Goal: Transaction & Acquisition: Purchase product/service

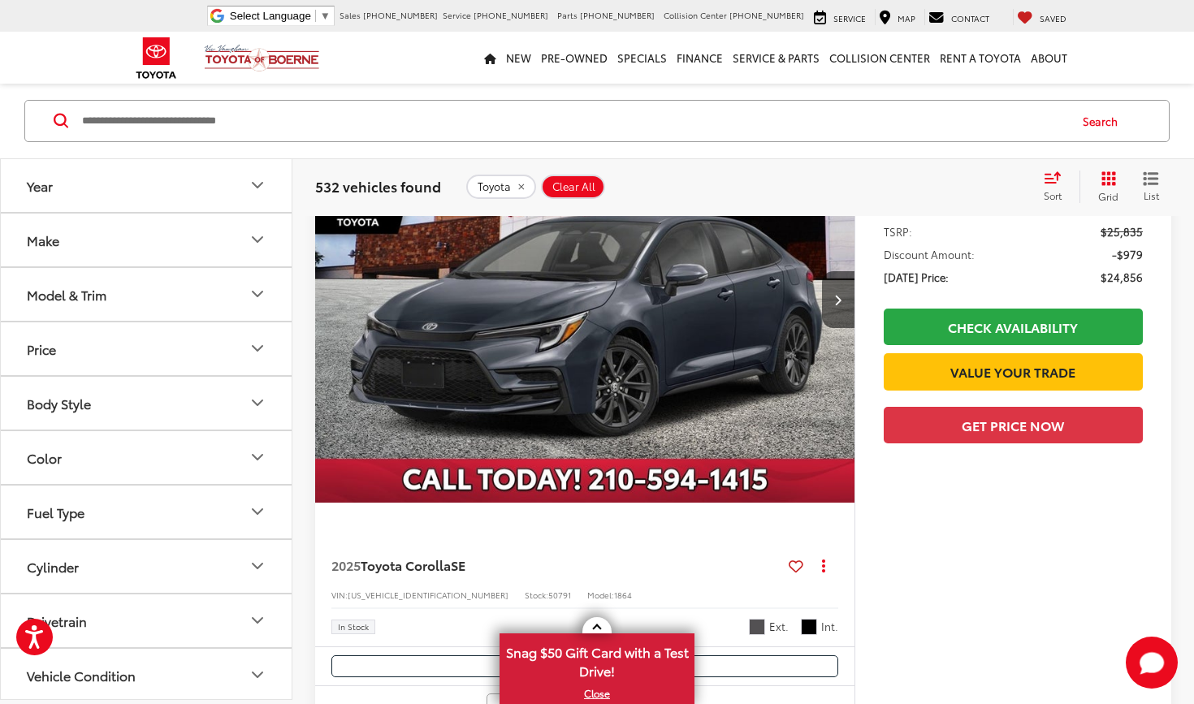
scroll to position [2460, 0]
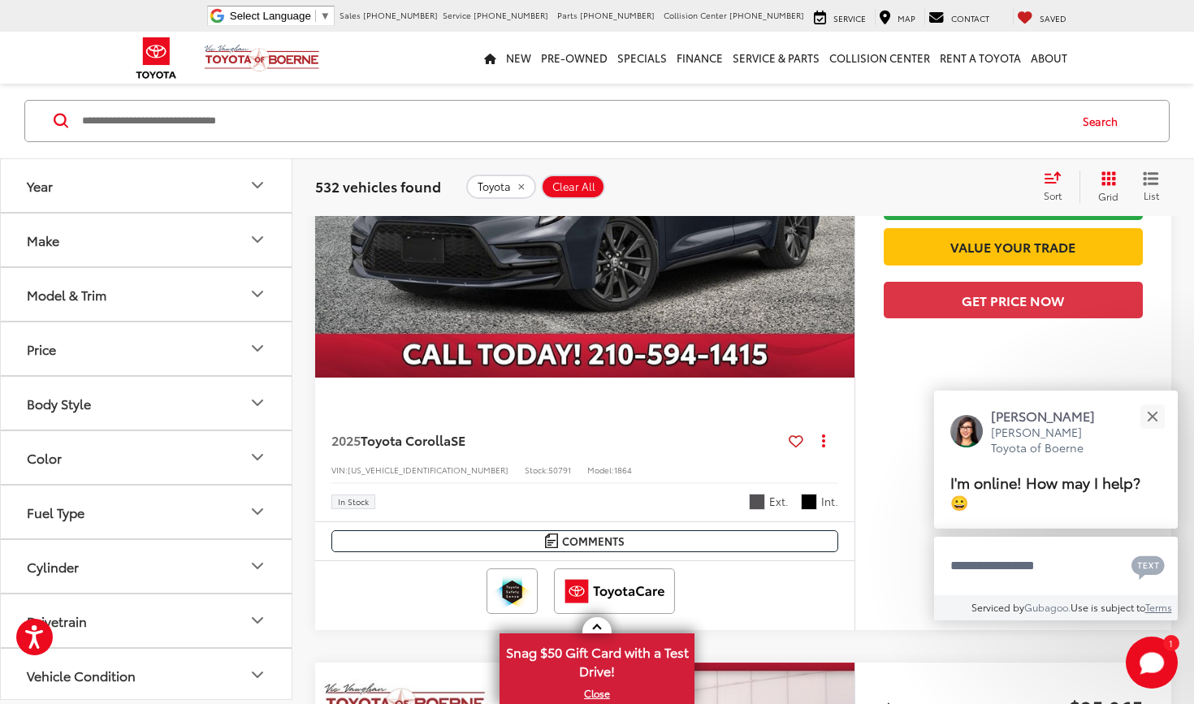
click at [196, 291] on button "Model & Trim" at bounding box center [147, 294] width 292 height 53
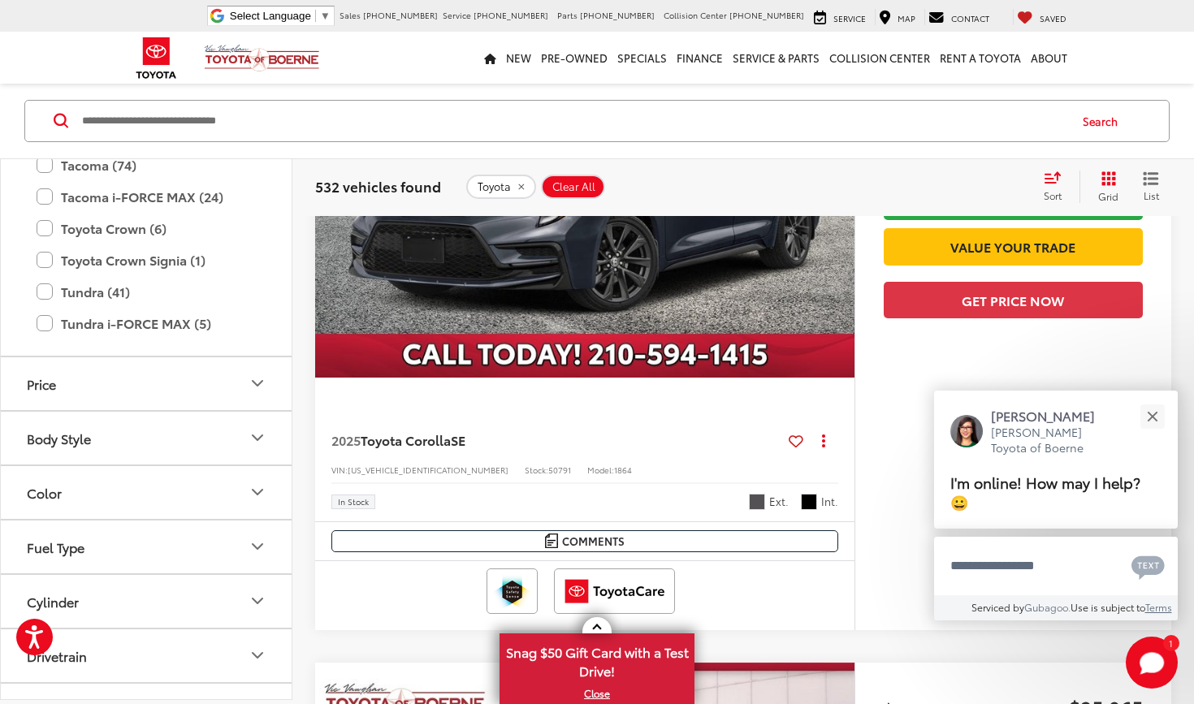
scroll to position [788, 0]
click at [258, 433] on icon "Body Style" at bounding box center [257, 435] width 19 height 19
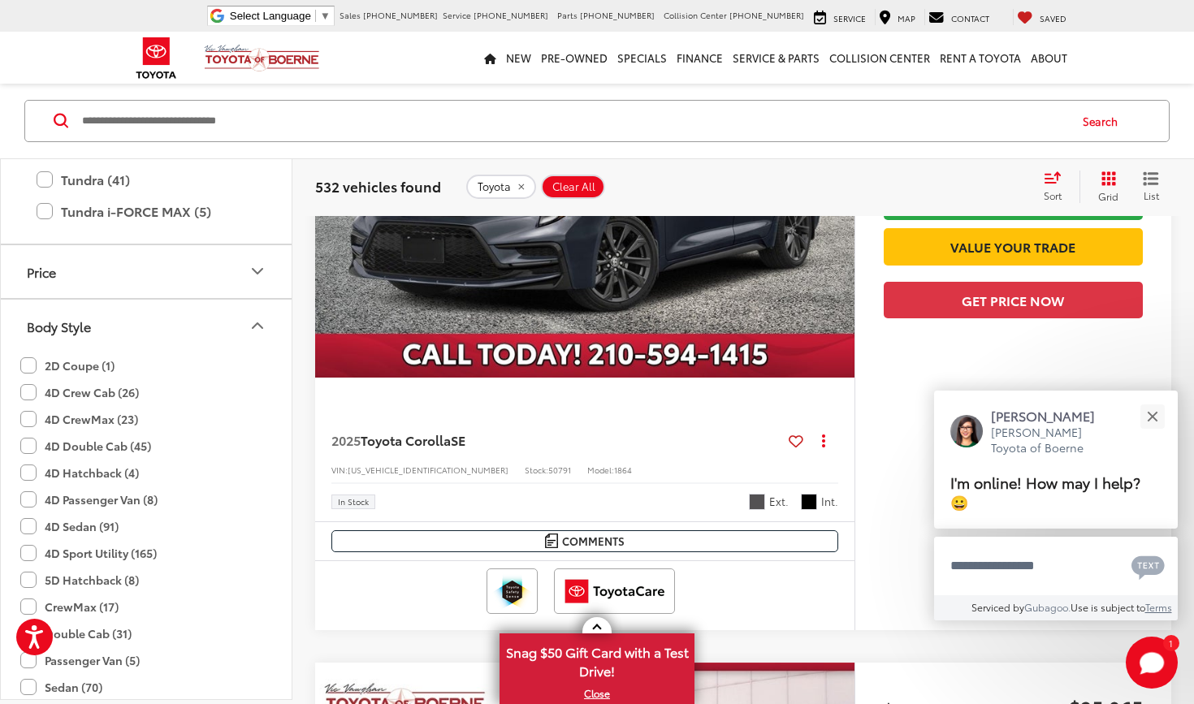
scroll to position [903, 0]
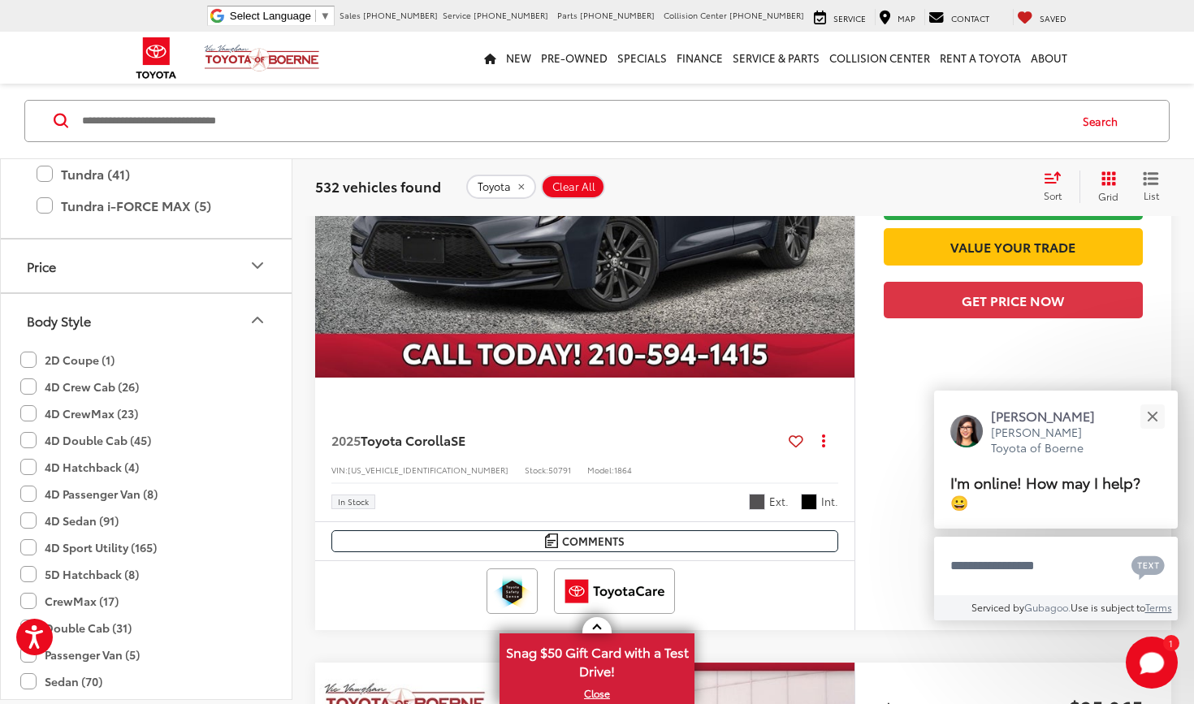
click at [110, 465] on label "4D Hatchback (4)" at bounding box center [79, 467] width 119 height 27
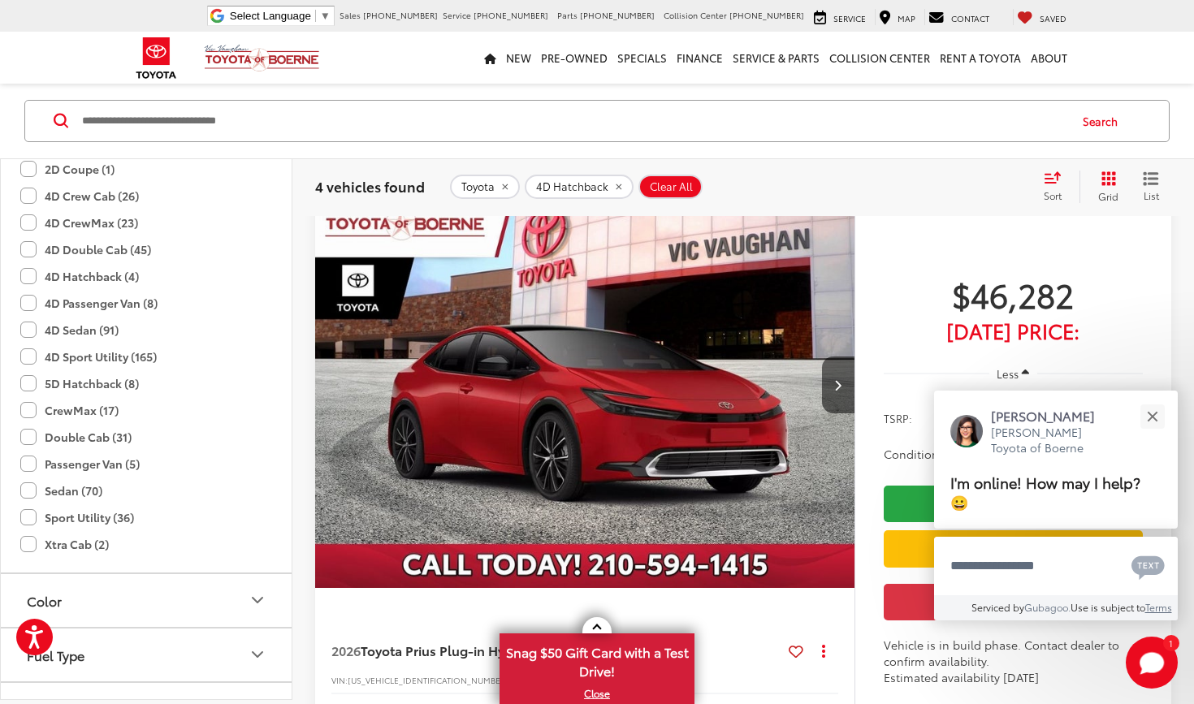
scroll to position [1096, 0]
click at [89, 326] on label "4D Sedan (91)" at bounding box center [69, 328] width 98 height 27
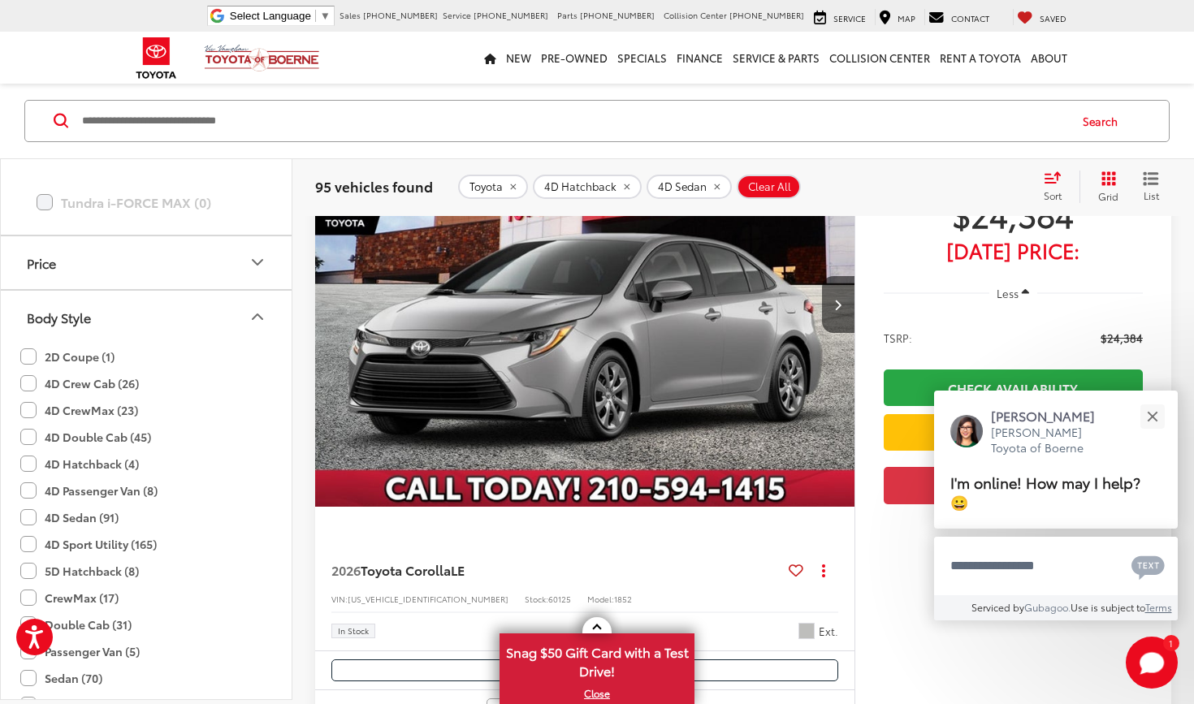
scroll to position [983, 0]
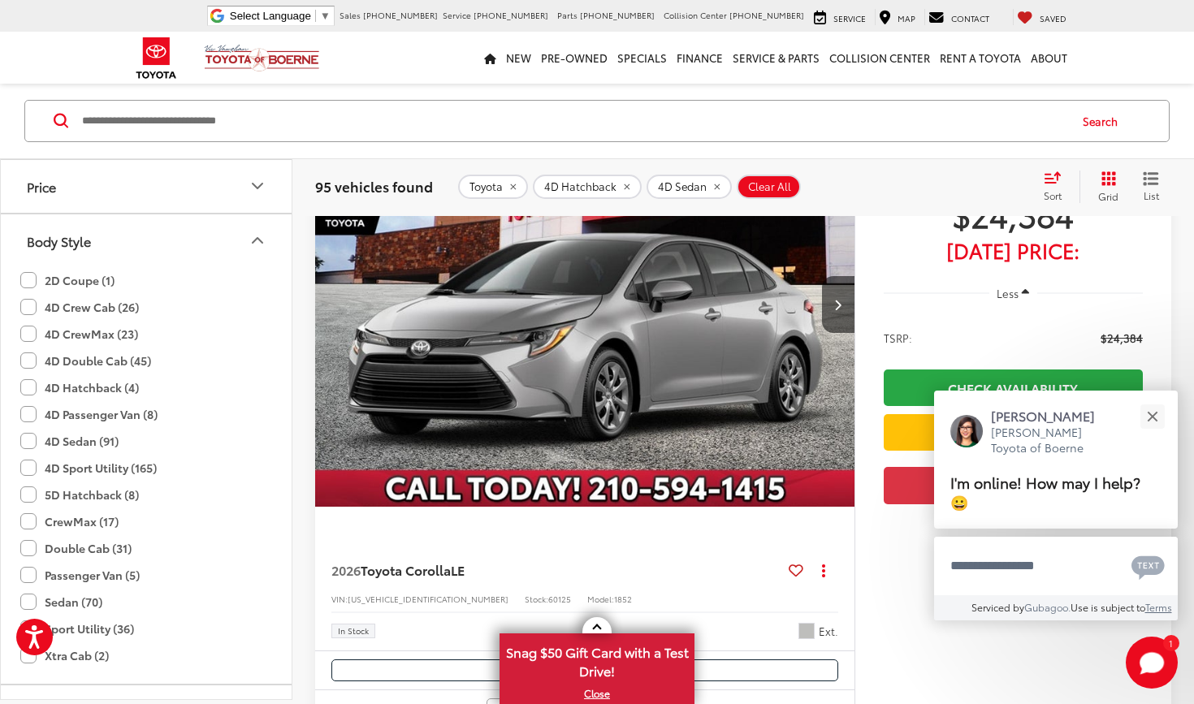
click at [105, 390] on label "4D Hatchback (4)" at bounding box center [79, 387] width 119 height 27
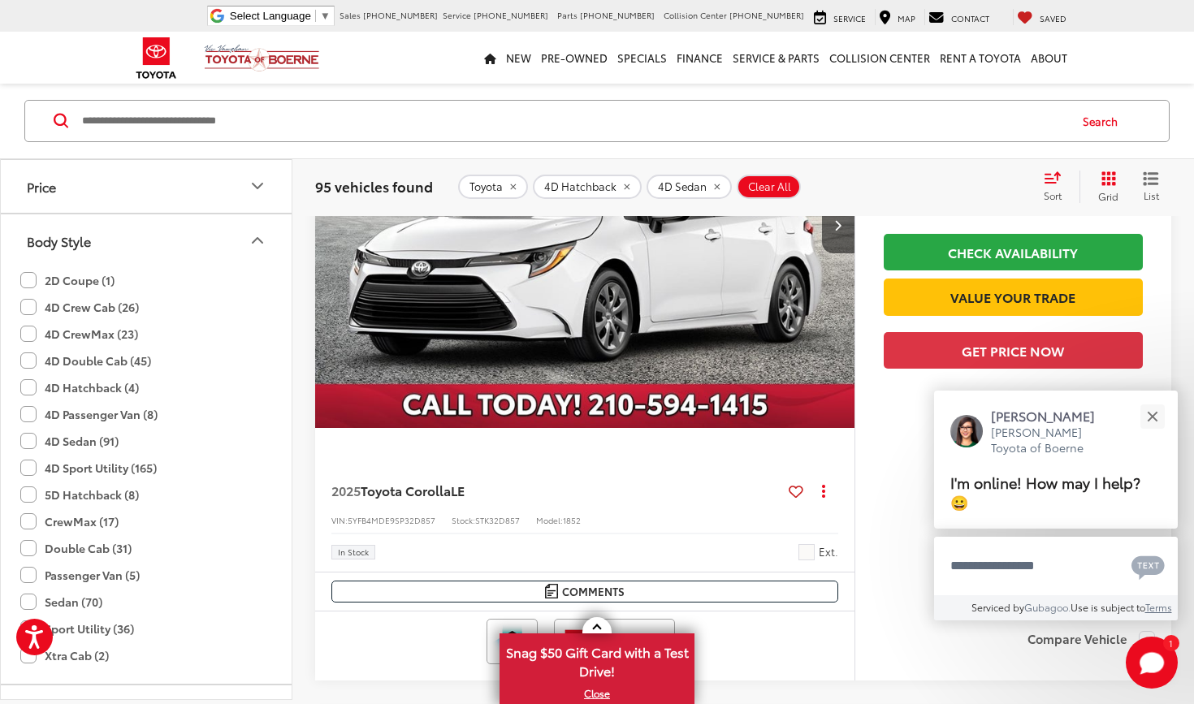
scroll to position [141, 0]
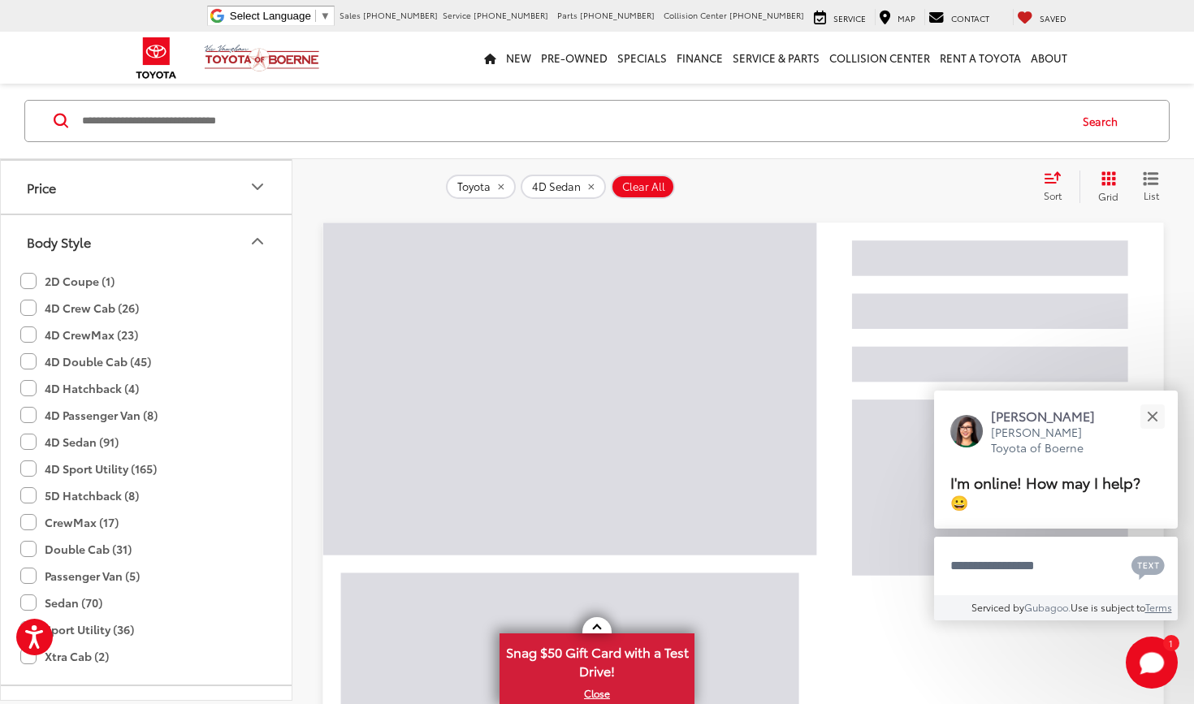
click at [101, 441] on label "4D Sedan (91)" at bounding box center [69, 442] width 98 height 27
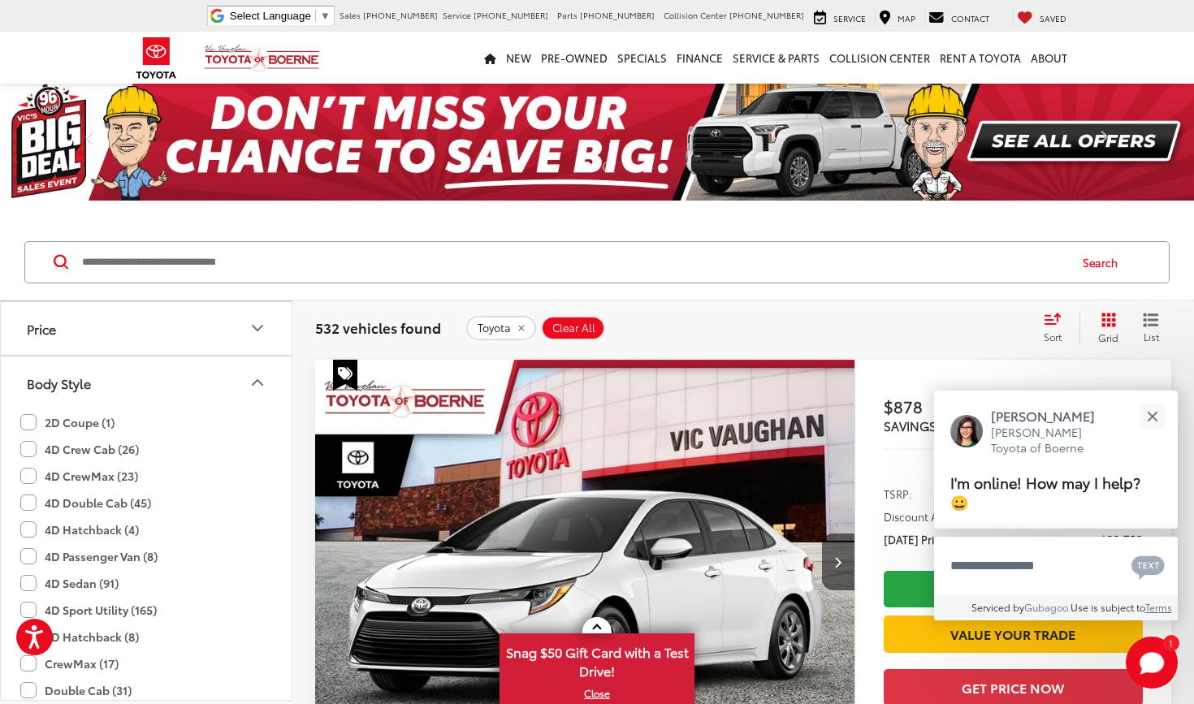
click at [258, 381] on icon "Body Style" at bounding box center [257, 382] width 19 height 19
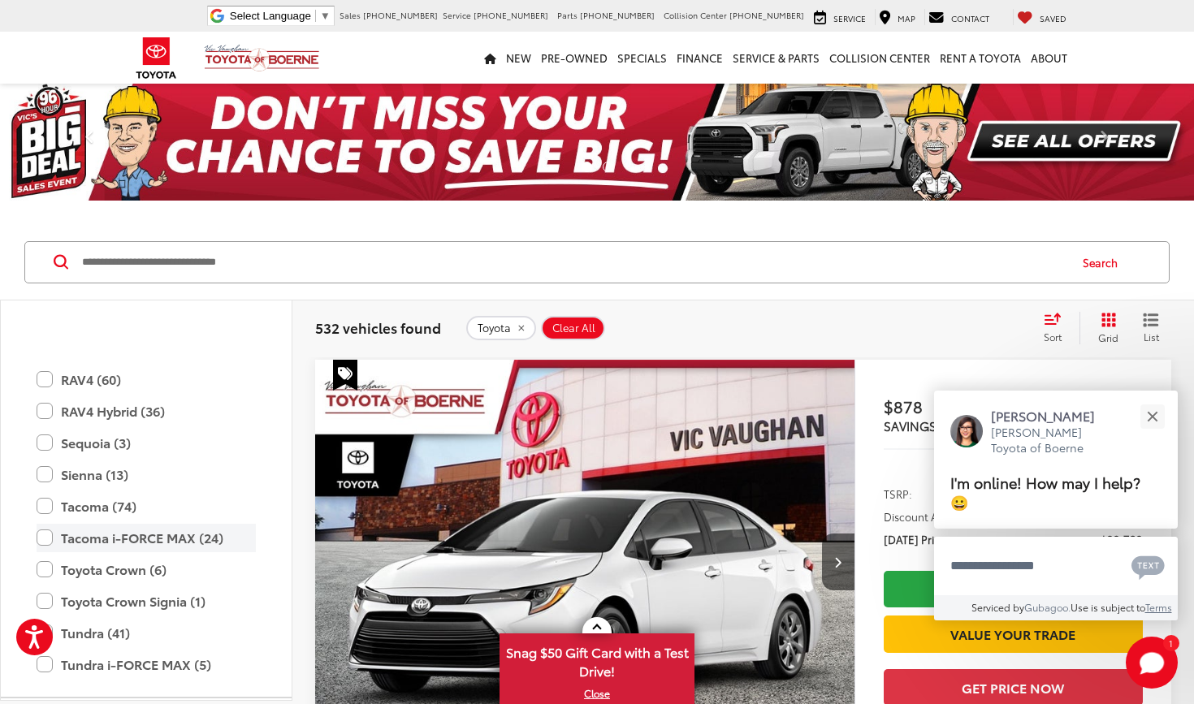
scroll to position [585, 0]
click at [103, 379] on label "RAV4 (60)" at bounding box center [146, 381] width 219 height 28
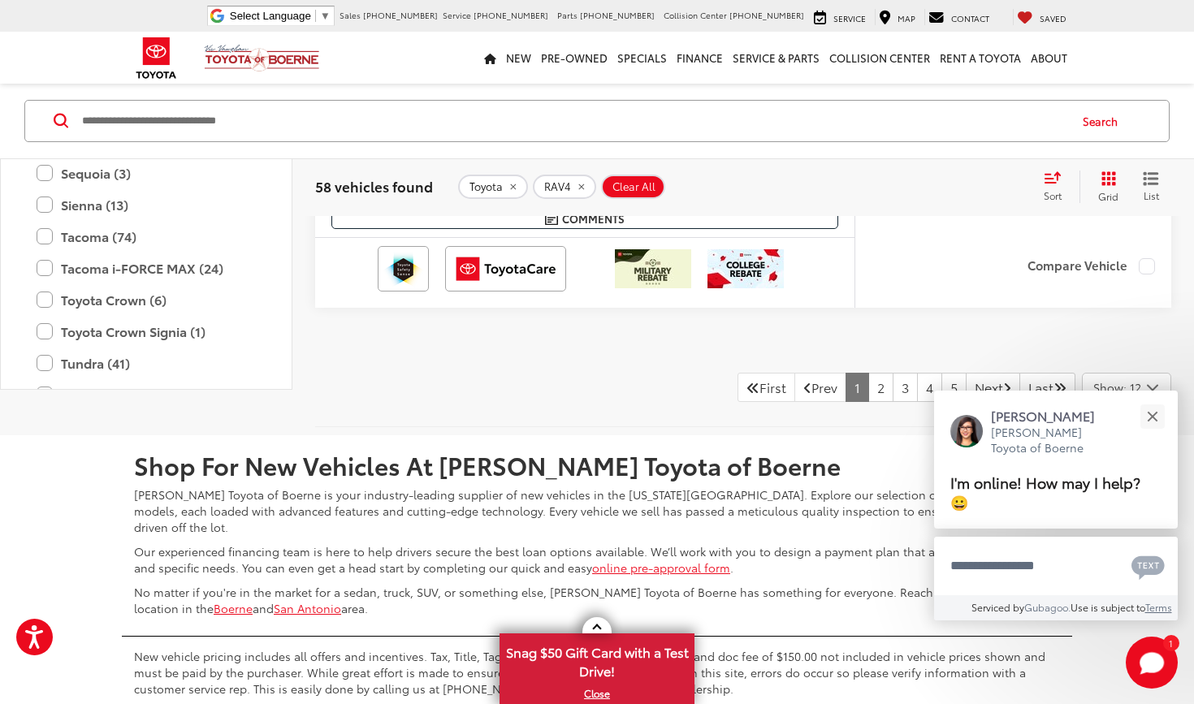
scroll to position [8500, 0]
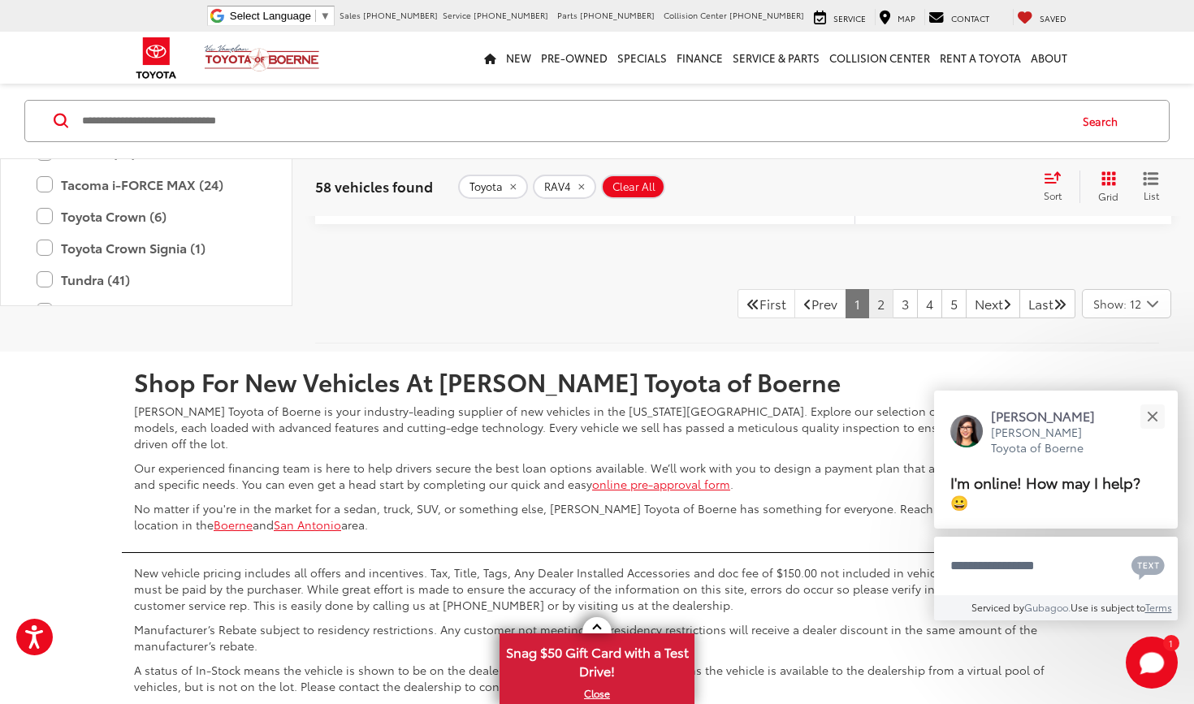
click at [868, 305] on link "2" at bounding box center [880, 303] width 25 height 29
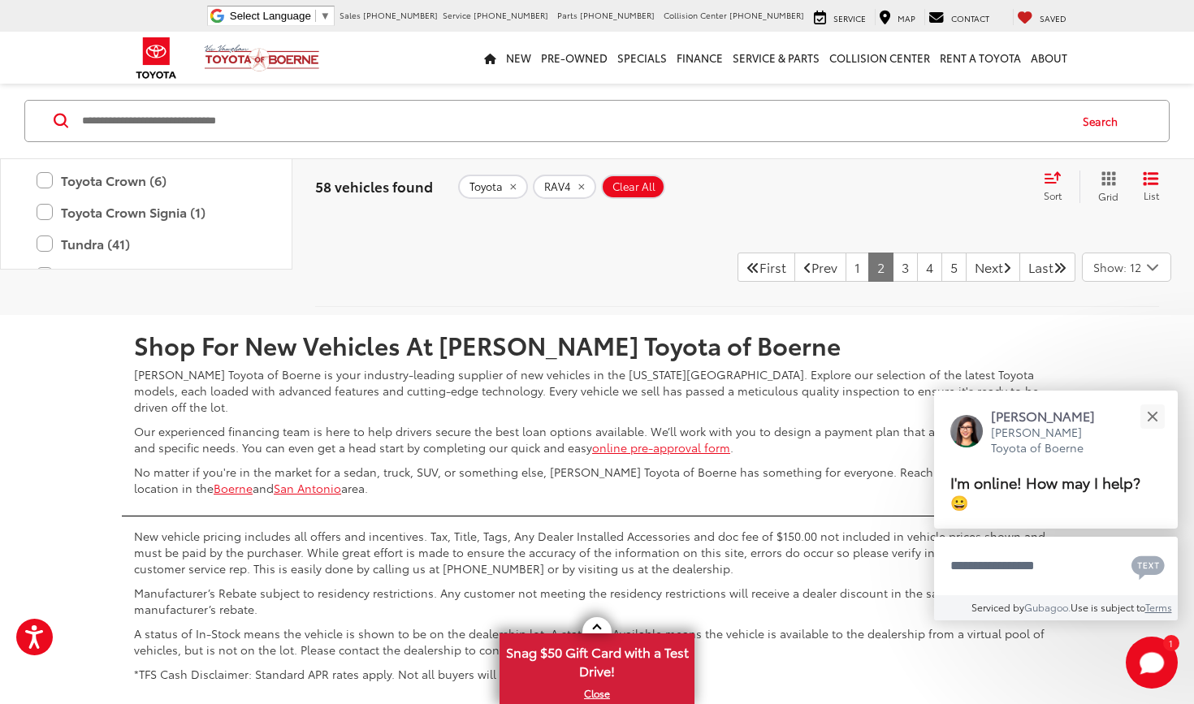
scroll to position [4387, 0]
click at [1153, 420] on button "Close" at bounding box center [1152, 416] width 35 height 35
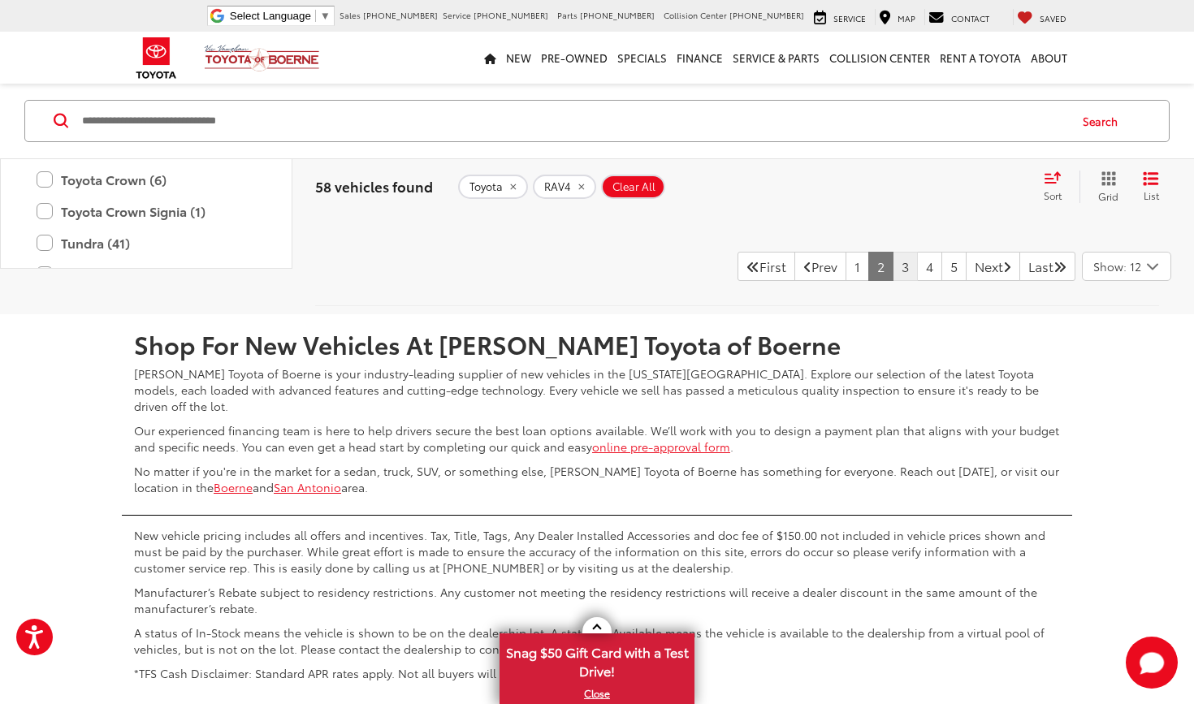
click at [893, 281] on link "3" at bounding box center [905, 266] width 25 height 29
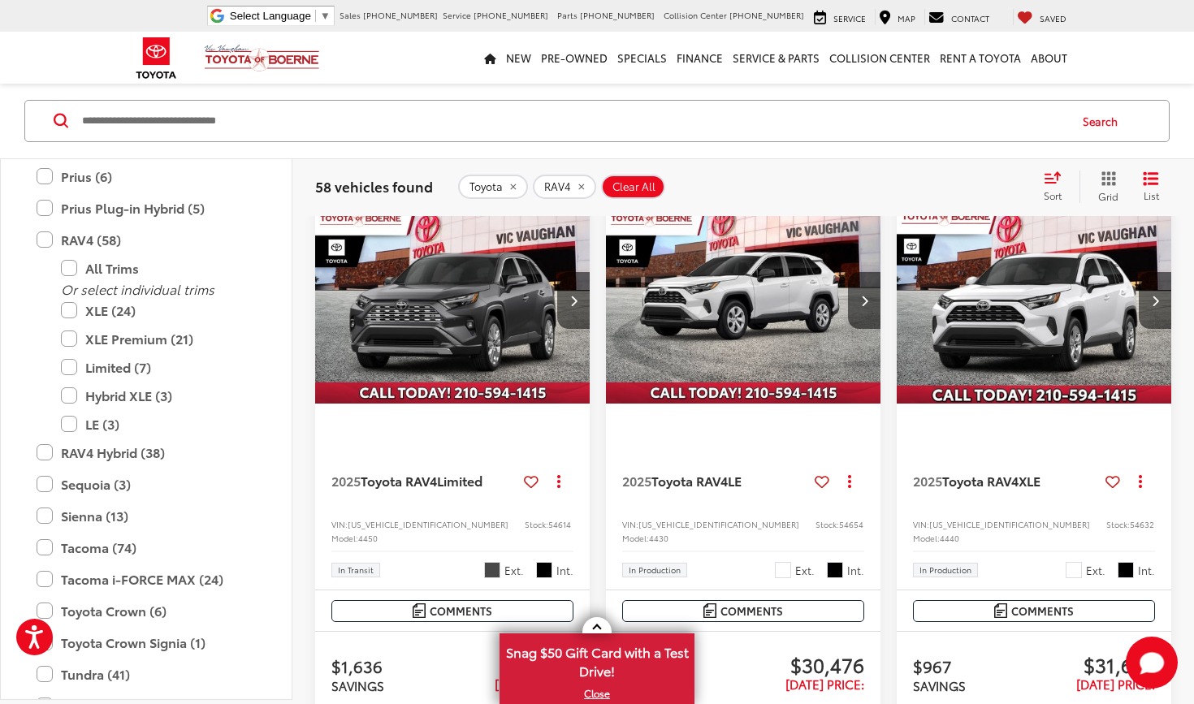
scroll to position [140, 0]
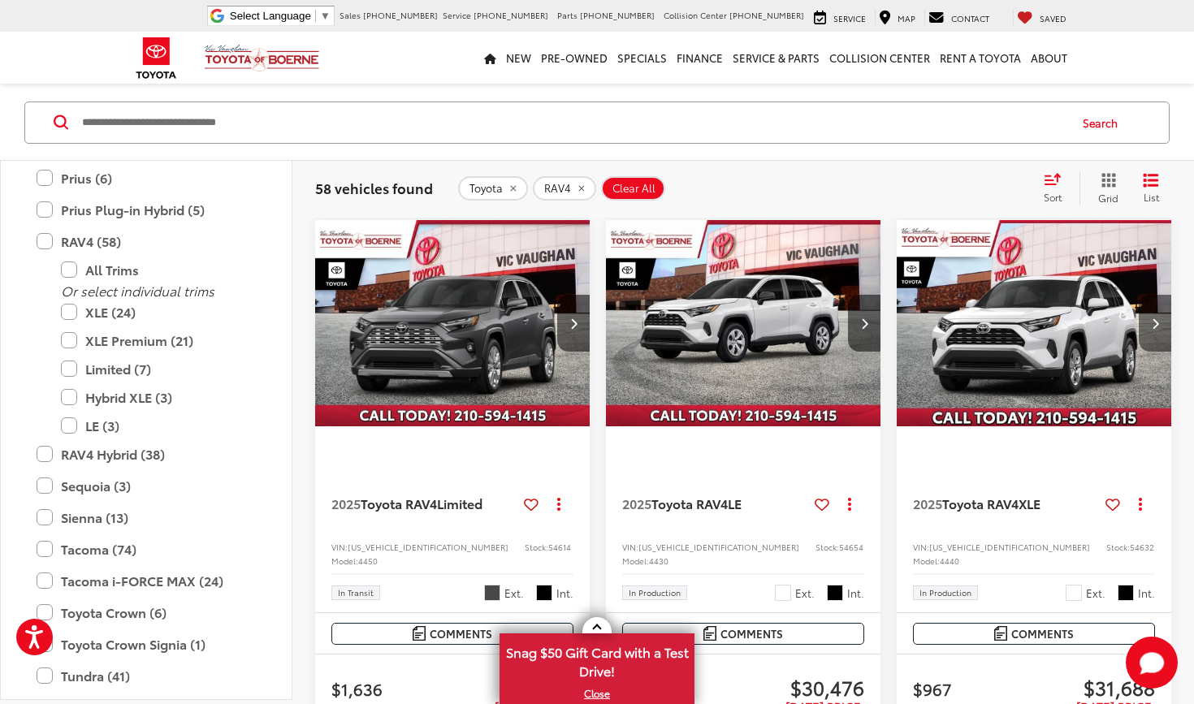
click at [1154, 321] on icon "Next image" at bounding box center [1155, 323] width 7 height 11
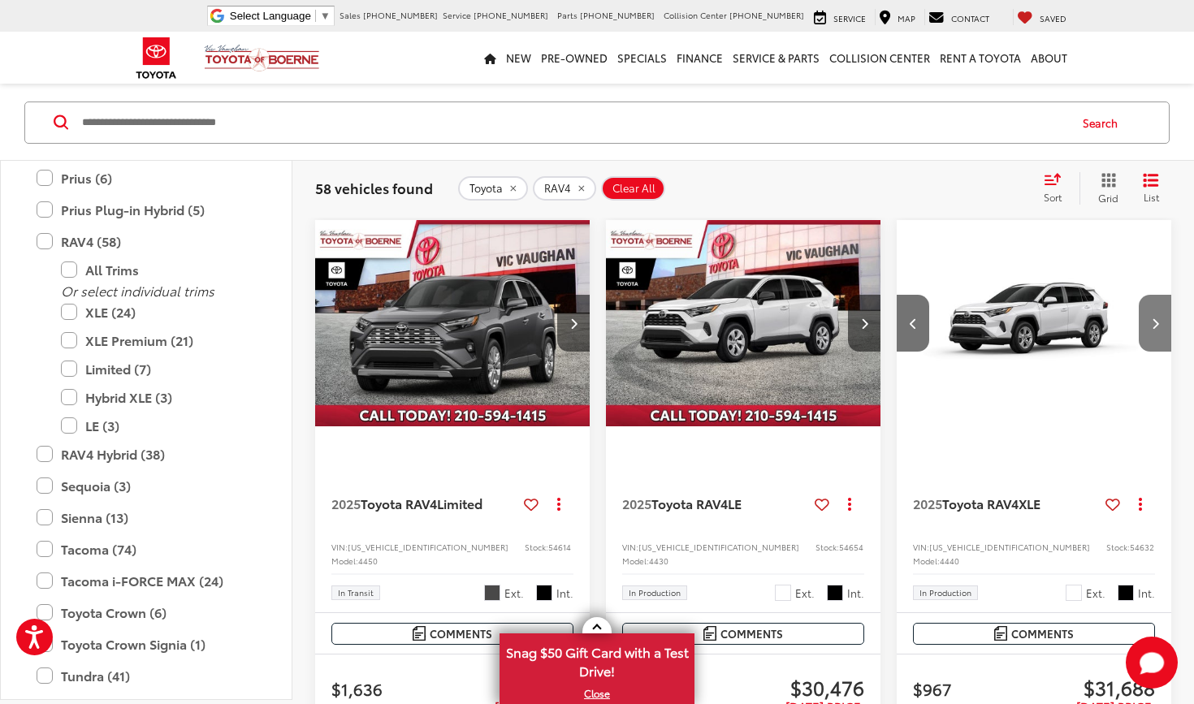
click at [1154, 321] on icon "Next image" at bounding box center [1155, 323] width 7 height 11
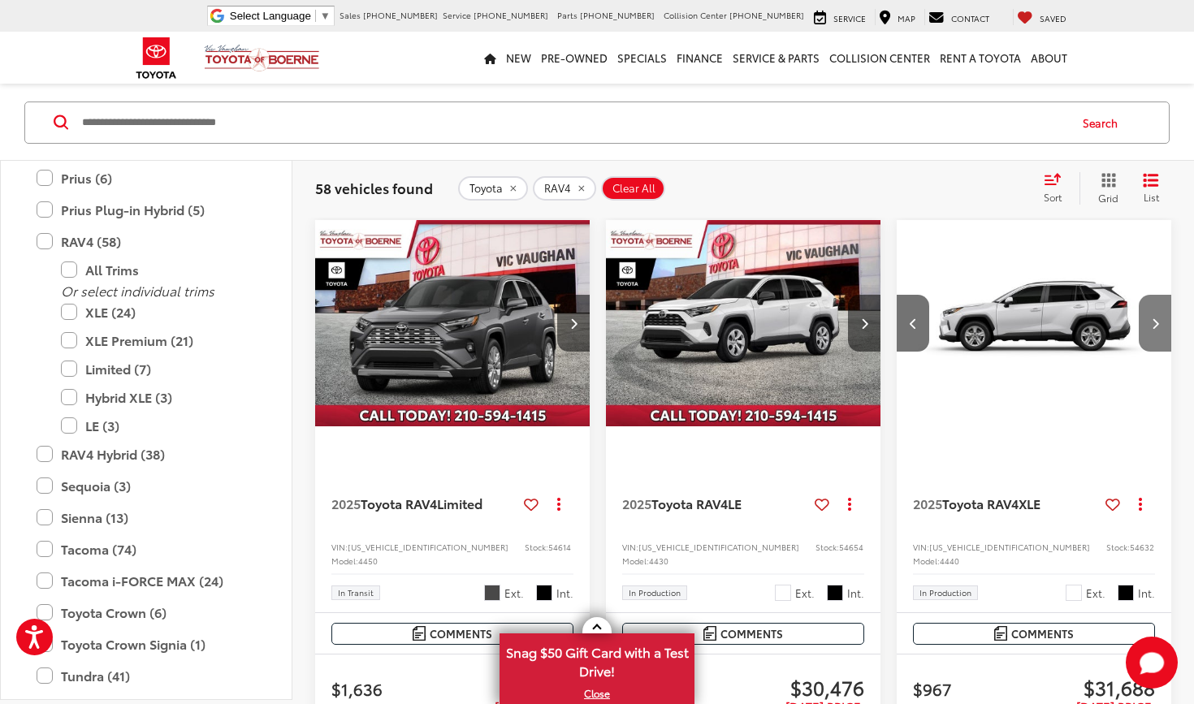
click at [1154, 321] on icon "Next image" at bounding box center [1155, 323] width 7 height 11
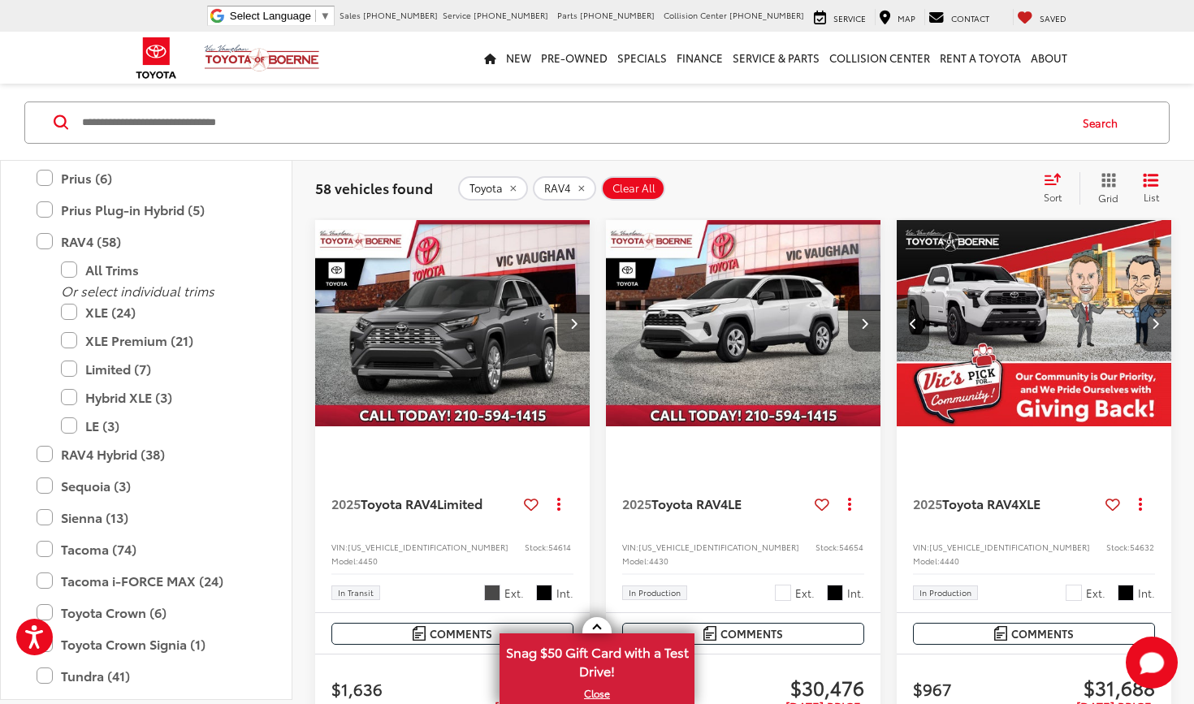
click at [1154, 321] on icon "Next image" at bounding box center [1155, 323] width 7 height 11
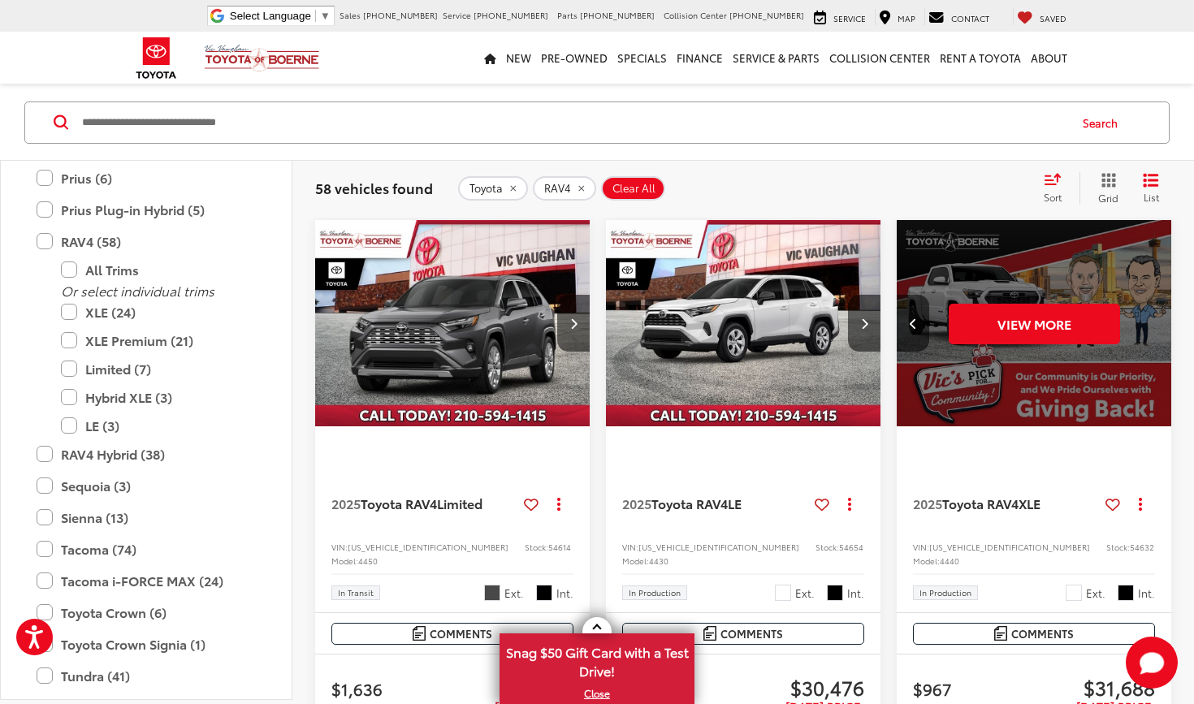
click at [1154, 321] on div "View More" at bounding box center [1034, 324] width 277 height 208
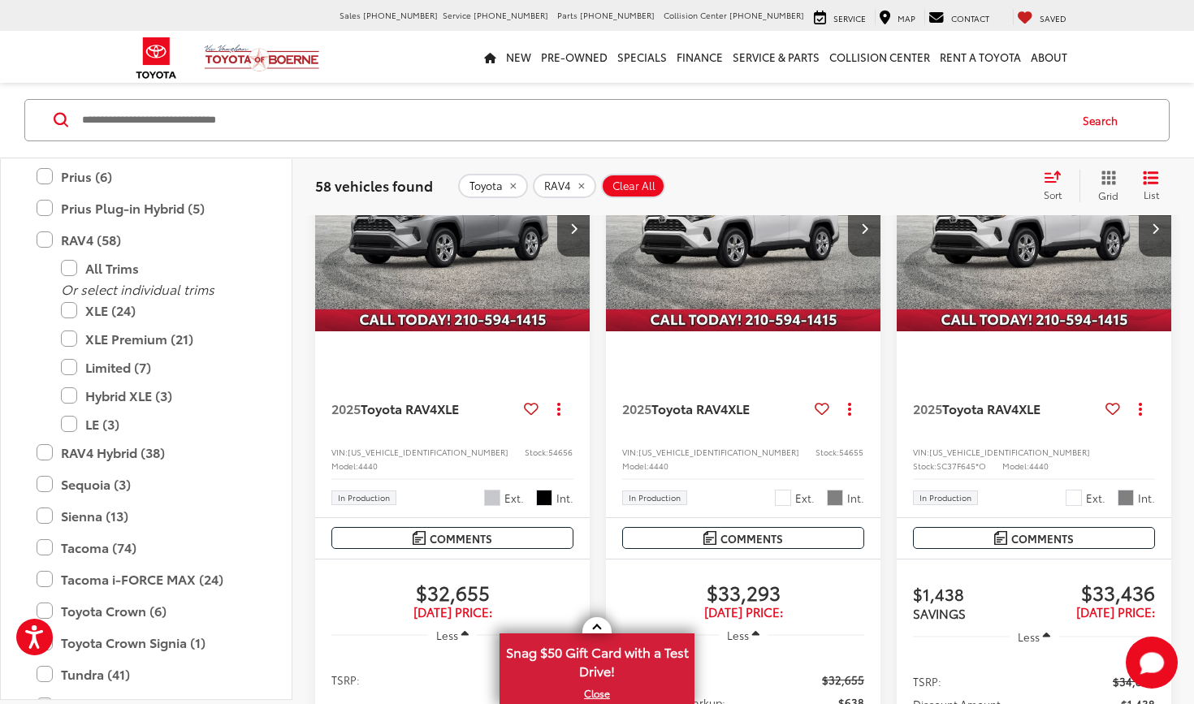
scroll to position [1314, 0]
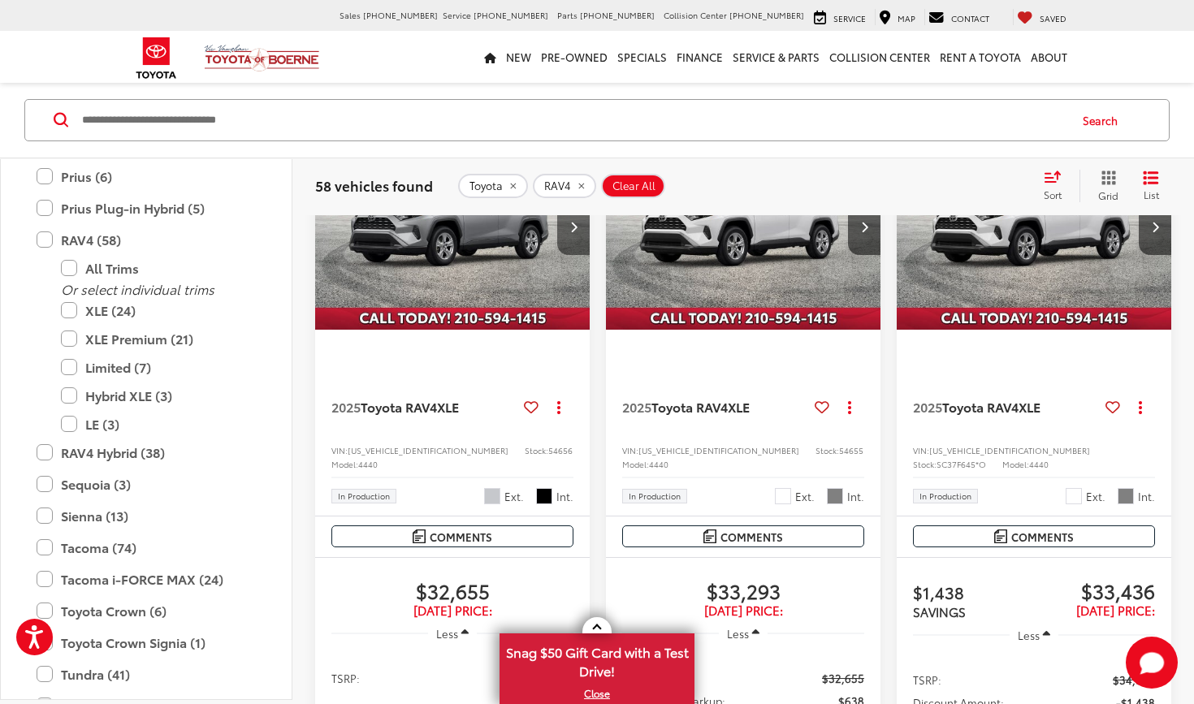
click at [573, 255] on button "Next image" at bounding box center [573, 226] width 32 height 57
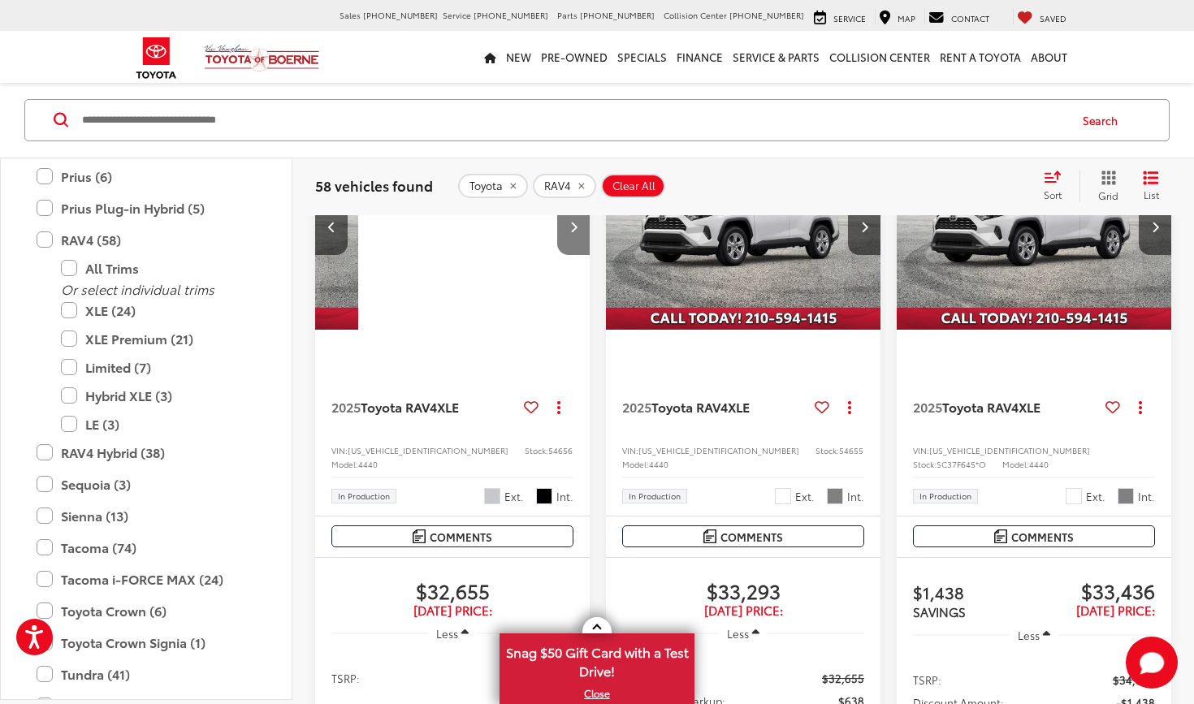
scroll to position [0, 277]
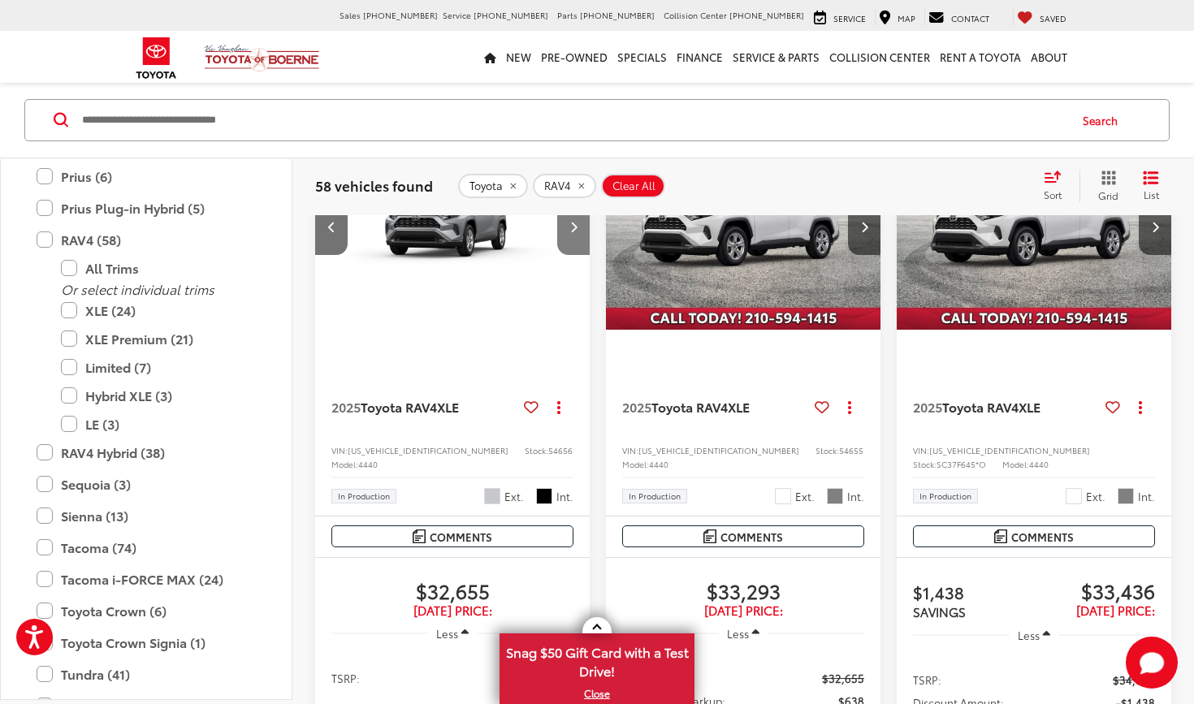
click at [573, 255] on button "Next image" at bounding box center [573, 226] width 32 height 57
click at [866, 232] on icon "Next image" at bounding box center [864, 226] width 7 height 11
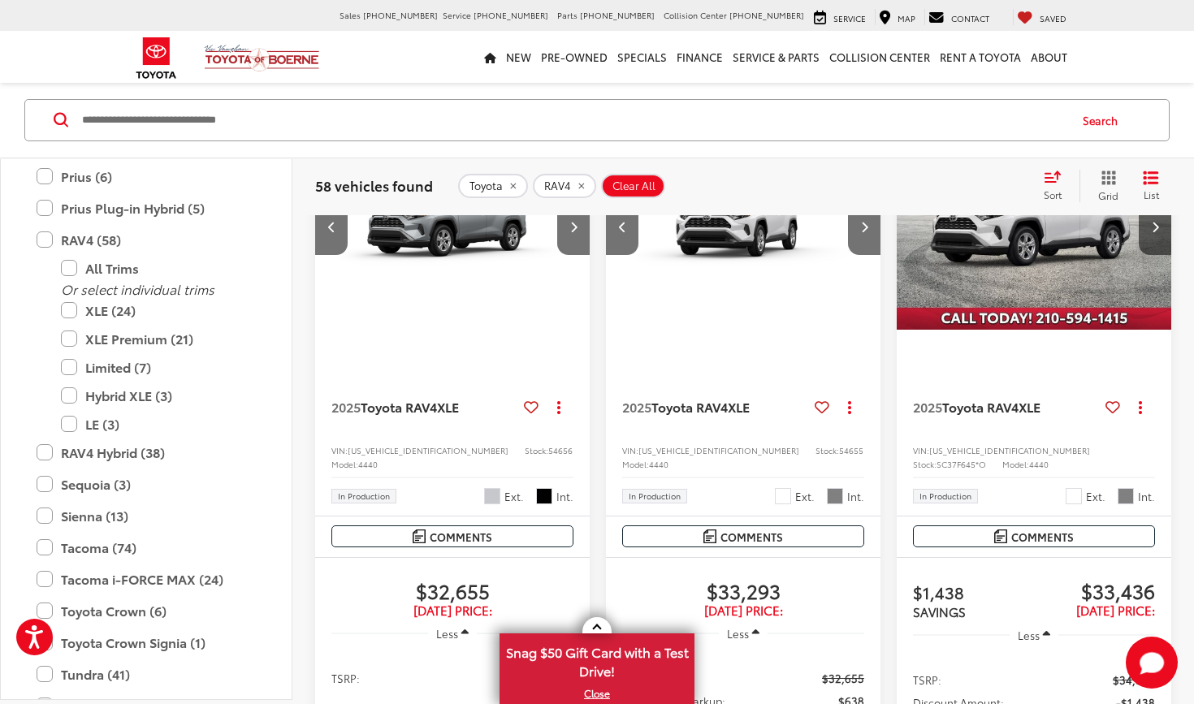
click at [820, 292] on img "2025 Toyota RAV4 XLE 1" at bounding box center [743, 227] width 277 height 208
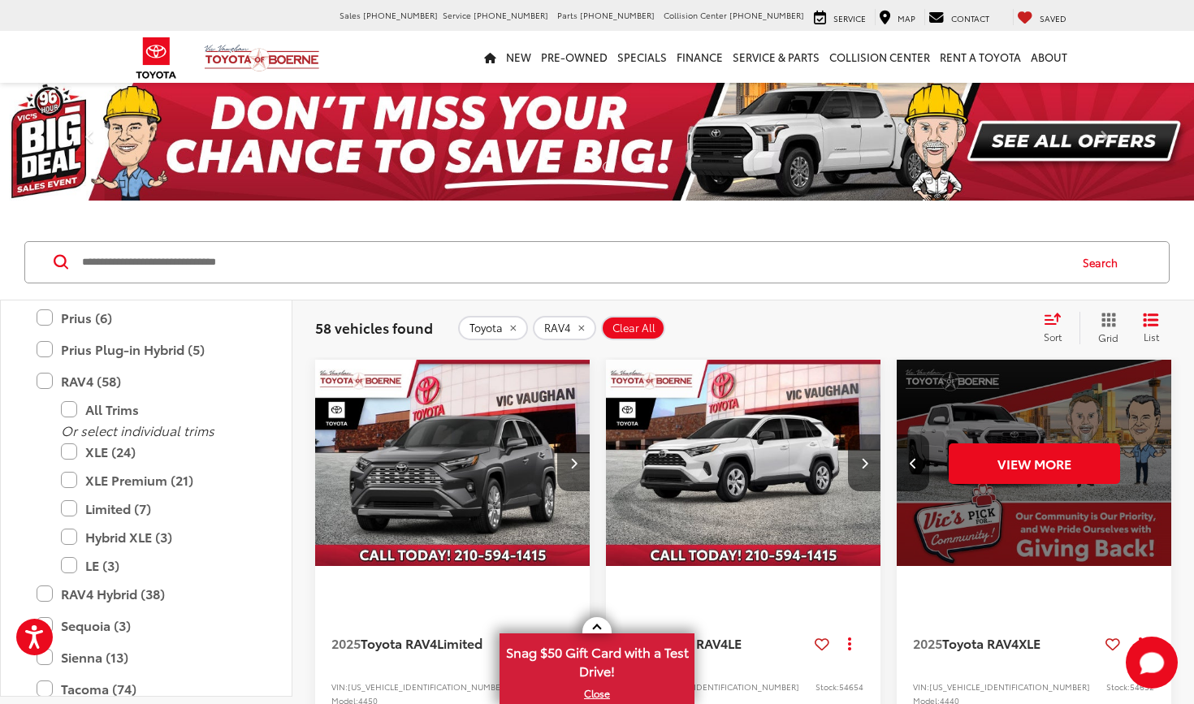
scroll to position [0, 0]
